Goal: Information Seeking & Learning: Learn about a topic

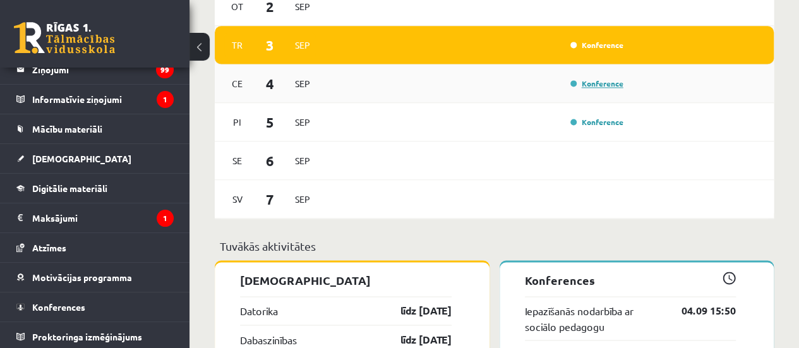
scroll to position [869, 0]
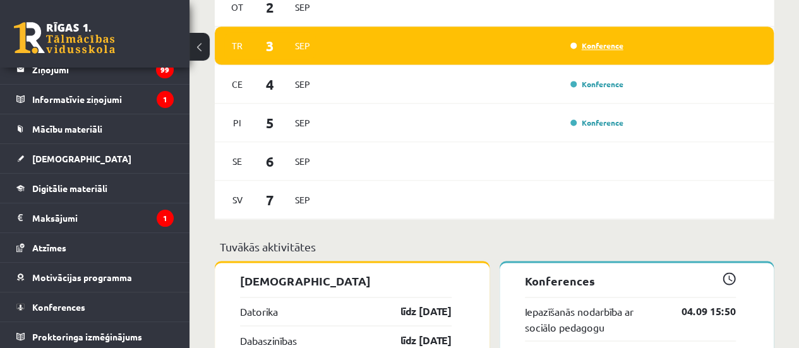
click at [593, 44] on link "Konference" at bounding box center [596, 45] width 53 height 10
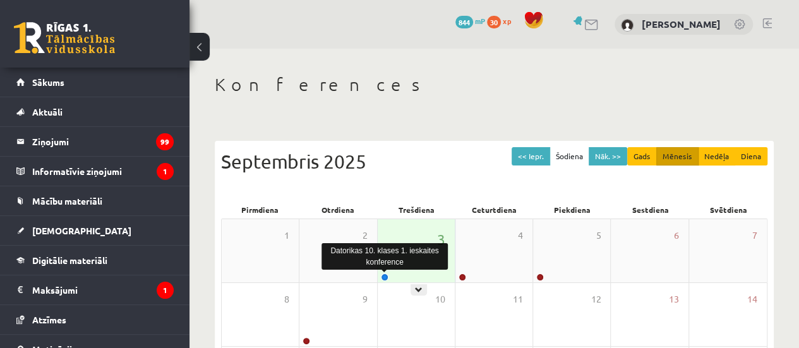
click at [385, 279] on link at bounding box center [385, 277] width 8 height 8
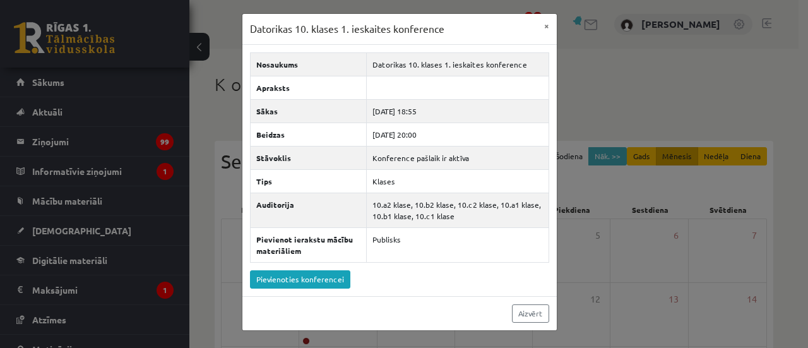
click at [576, 208] on div "Datorikas 10. klases 1. ieskaites konference × Nosaukums Datorikas 10. klases 1…" at bounding box center [404, 174] width 808 height 348
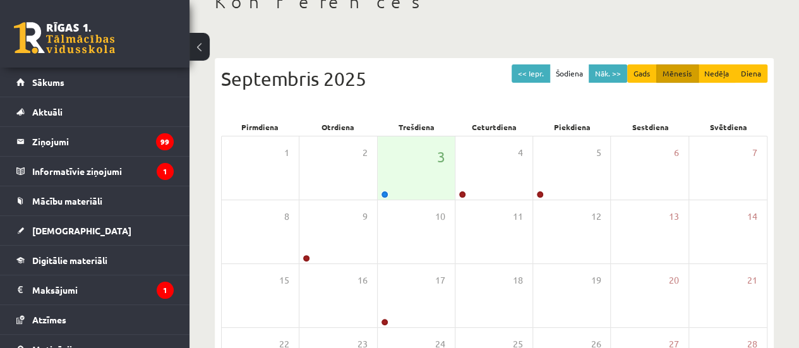
scroll to position [83, 0]
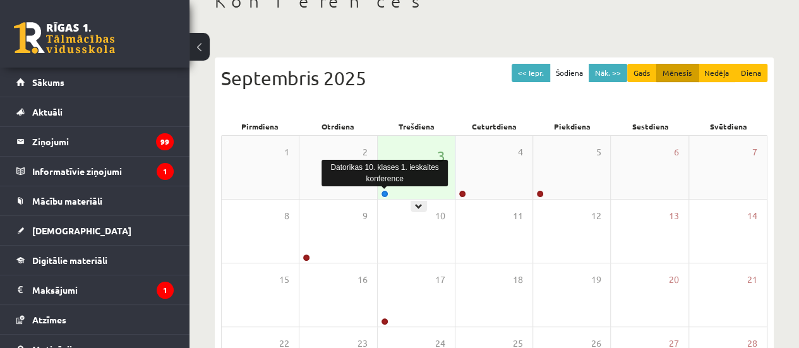
click at [383, 193] on link at bounding box center [385, 194] width 8 height 8
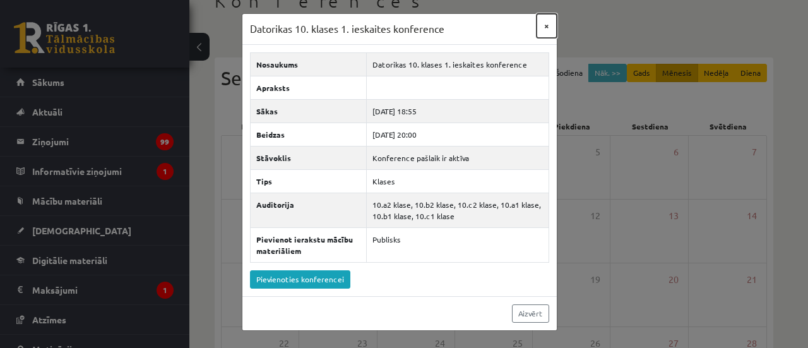
click at [549, 22] on button "×" at bounding box center [547, 26] width 20 height 24
